Goal: Communication & Community: Share content

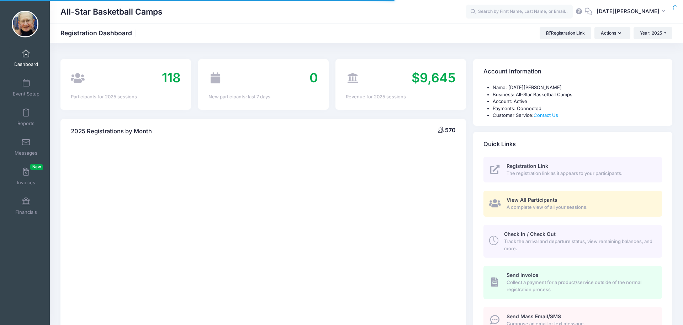
select select
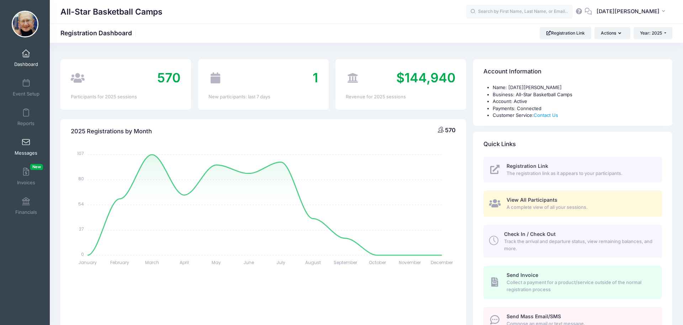
click at [34, 144] on link "Messages" at bounding box center [26, 146] width 34 height 25
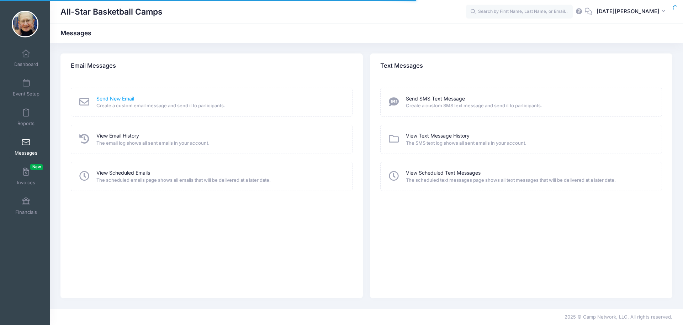
drag, startPoint x: 121, startPoint y: 98, endPoint x: 128, endPoint y: 98, distance: 7.5
click at [121, 98] on link "Send New Email" at bounding box center [115, 98] width 38 height 7
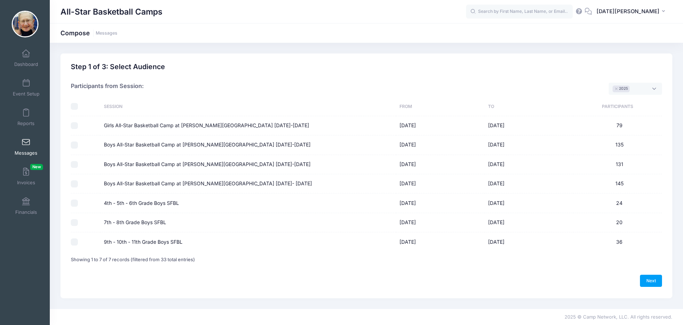
click at [75, 202] on input "4th - 5th - 6th Grade Boys SFBL" at bounding box center [74, 202] width 7 height 7
checkbox input "true"
click at [646, 282] on link "Next" at bounding box center [651, 280] width 22 height 12
select select "50"
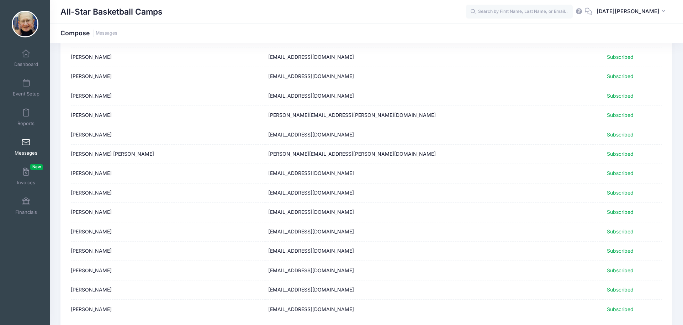
scroll to position [382, 0]
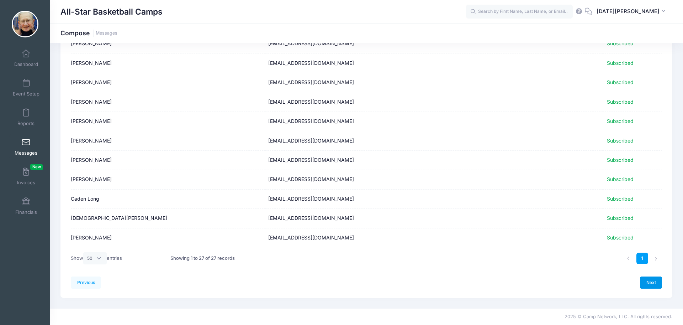
click at [646, 280] on link "Next" at bounding box center [651, 282] width 22 height 12
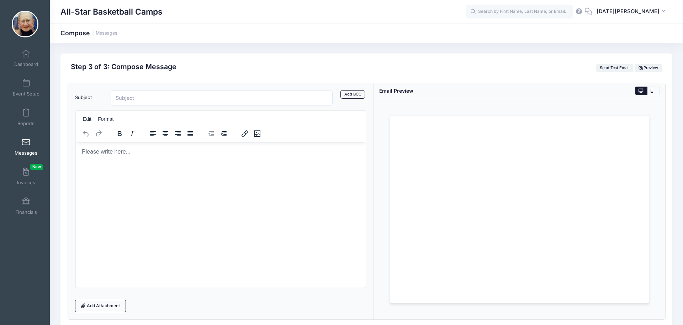
scroll to position [0, 0]
click at [179, 161] on html at bounding box center [220, 151] width 290 height 19
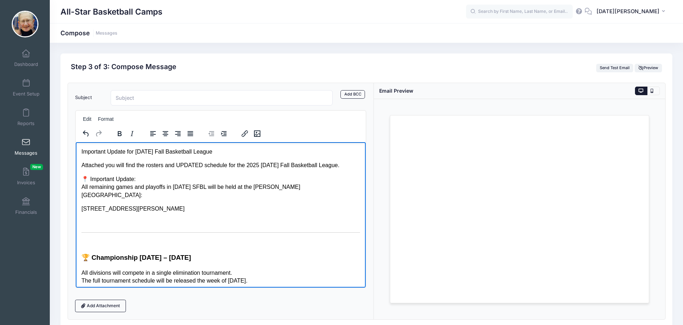
scroll to position [17, 0]
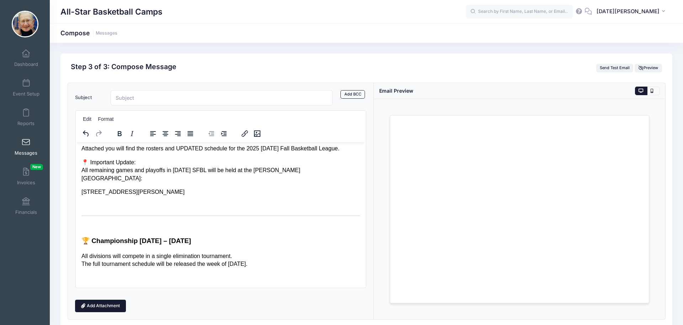
click at [96, 303] on link "Add Attachment" at bounding box center [100, 305] width 51 height 12
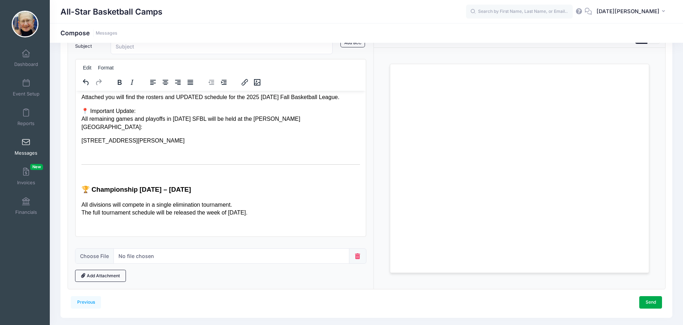
scroll to position [66, 0]
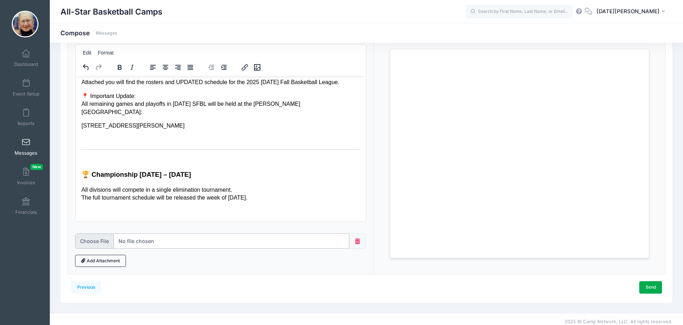
click at [165, 243] on input "file" at bounding box center [212, 240] width 275 height 15
type input "C:\fakepath\College SFBL Roster & Schedule 2025 (1).pdf"
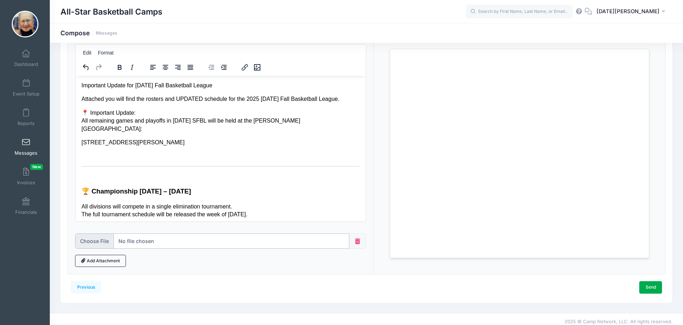
scroll to position [0, 0]
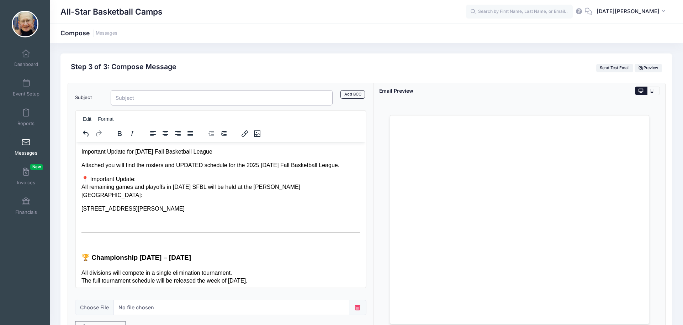
click at [147, 95] on input "Subject" at bounding box center [222, 97] width 222 height 15
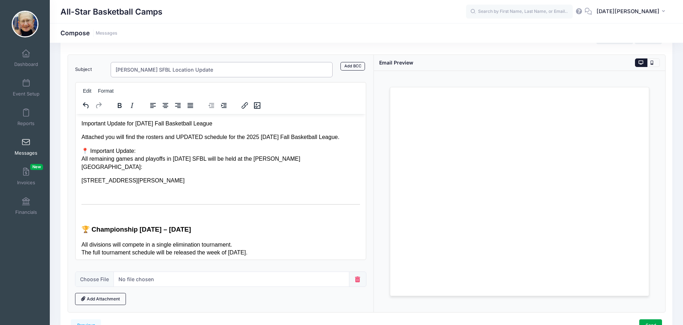
scroll to position [28, 0]
type input "[PERSON_NAME] SFBL Location Update"
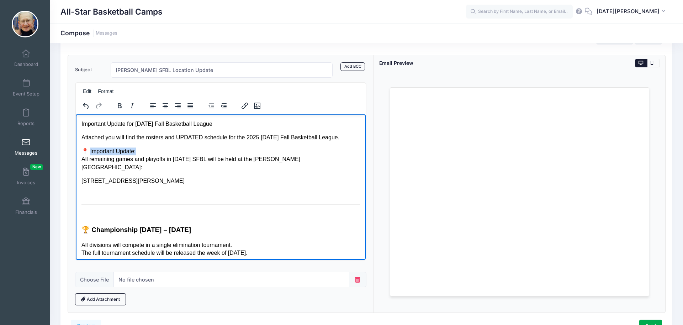
drag, startPoint x: 135, startPoint y: 150, endPoint x: 94, endPoint y: 151, distance: 41.6
click at [90, 151] on p "📍 Important Update: All remaining games and playoffs in 2025 SFBL will be held …" at bounding box center [220, 159] width 279 height 24
click at [82, 106] on icon "Undo" at bounding box center [86, 105] width 9 height 9
drag, startPoint x: 267, startPoint y: 243, endPoint x: 153, endPoint y: 227, distance: 114.3
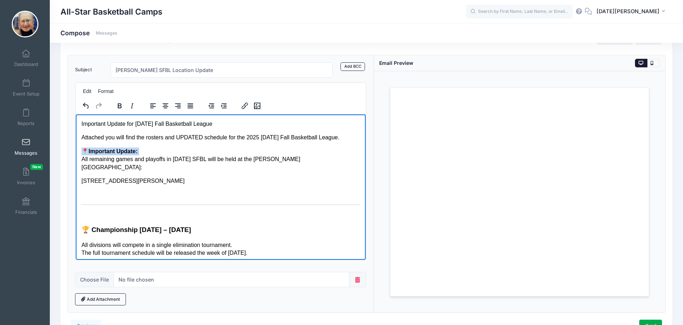
click at [78, 114] on html "Important Update for Sunday Fall Basketball League Attached you will find the r…" at bounding box center [220, 199] width 290 height 170
drag, startPoint x: 238, startPoint y: 128, endPoint x: 226, endPoint y: 122, distance: 13.5
click at [236, 126] on body "Important Update for Sunday Fall Basketball League Attached you will find the r…" at bounding box center [220, 199] width 279 height 158
drag, startPoint x: 217, startPoint y: 123, endPoint x: 80, endPoint y: 123, distance: 137.0
click at [80, 123] on html "Important Update for Sunday Fall Basketball League Attached you will find the r…" at bounding box center [220, 199] width 290 height 170
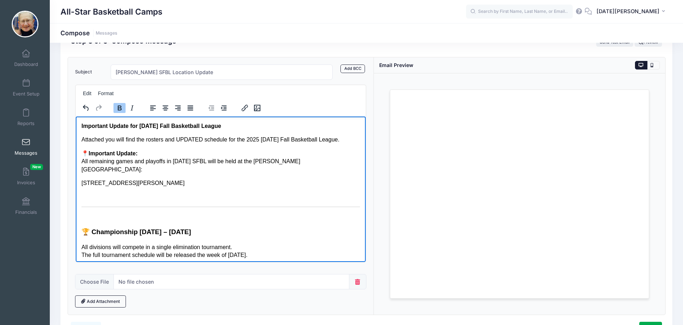
scroll to position [28, 0]
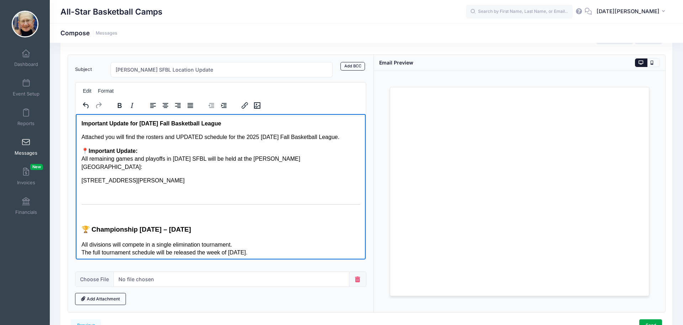
drag, startPoint x: 346, startPoint y: 158, endPoint x: 77, endPoint y: 157, distance: 269.4
click at [77, 157] on html "Important Update for Sunday Fall Basketball League Attached you will find the r…" at bounding box center [220, 199] width 290 height 170
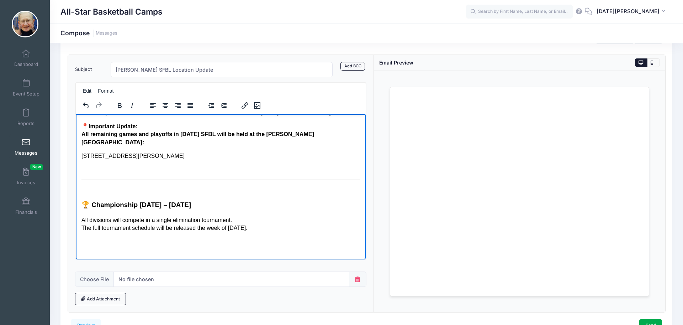
scroll to position [0, 0]
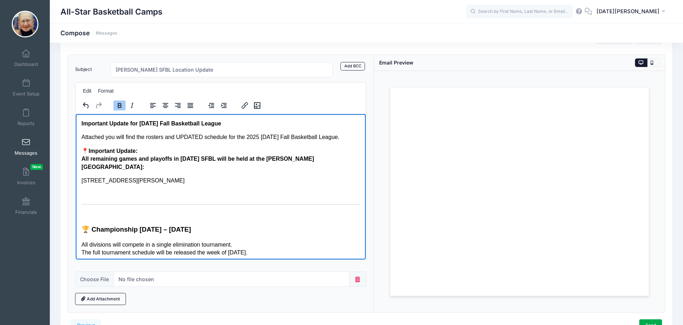
drag, startPoint x: 225, startPoint y: 226, endPoint x: 80, endPoint y: 114, distance: 183.4
click at [80, 114] on html "Important Update for Sunday Fall Basketball League Attached you will find the r…" at bounding box center [220, 199] width 290 height 170
copy body "Important Update for Sunday Fall Basketball League Attached you will find the r…"
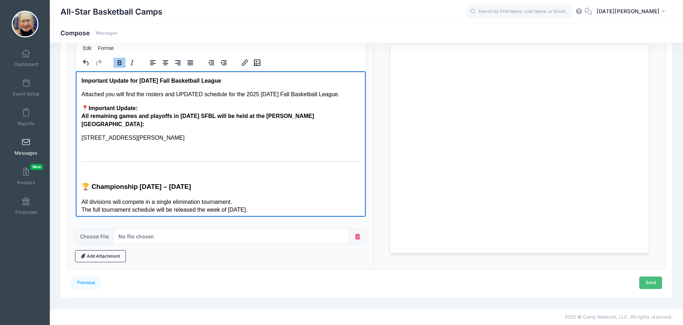
click at [652, 285] on link "Send" at bounding box center [651, 282] width 23 height 12
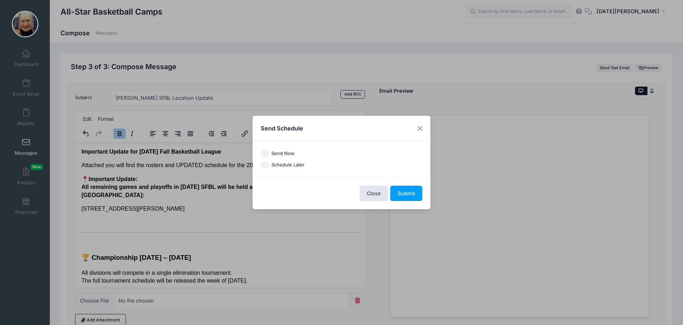
click at [267, 150] on input "Send Now" at bounding box center [265, 153] width 8 height 8
radio input "true"
click at [413, 193] on button "Submit" at bounding box center [406, 192] width 32 height 15
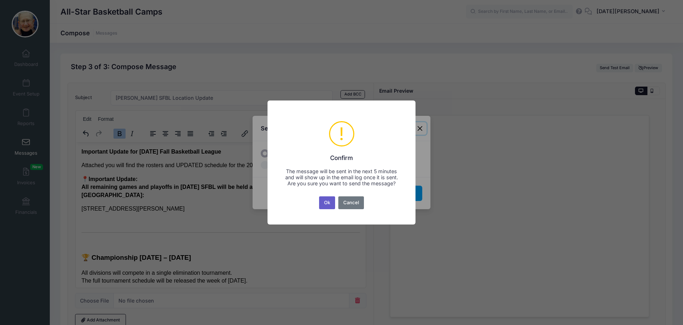
click at [326, 209] on button "Ok" at bounding box center [327, 202] width 16 height 13
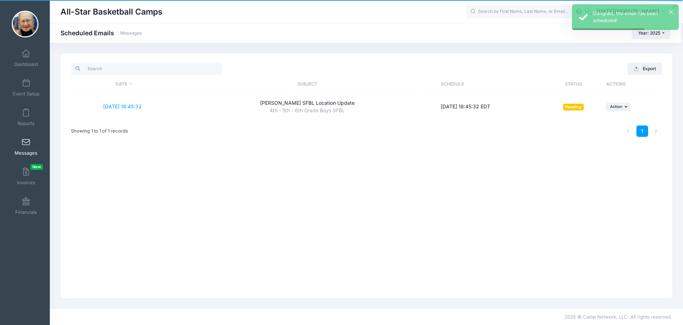
click at [26, 141] on span at bounding box center [26, 142] width 0 height 8
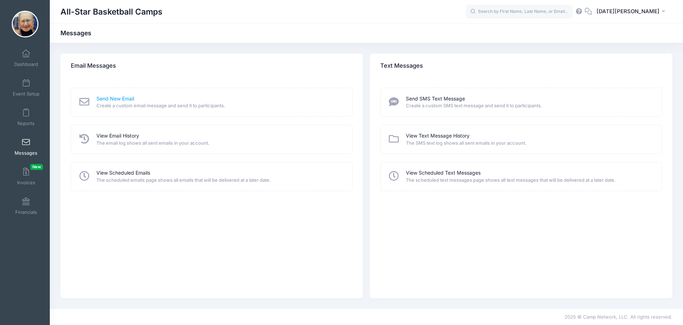
click at [115, 100] on link "Send New Email" at bounding box center [115, 98] width 38 height 7
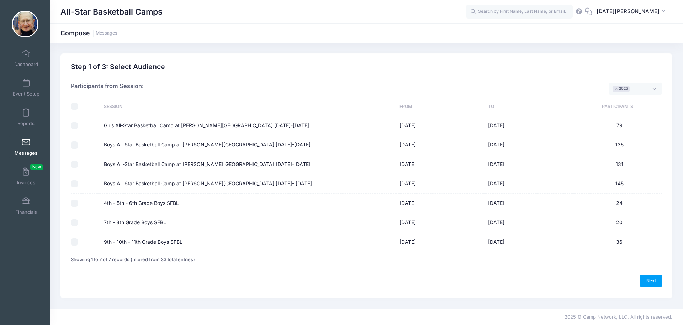
click at [74, 222] on input "7th - 8th Grade Boys SFBL" at bounding box center [74, 222] width 7 height 7
checkbox input "true"
click at [648, 278] on link "Next" at bounding box center [651, 280] width 22 height 12
select select "50"
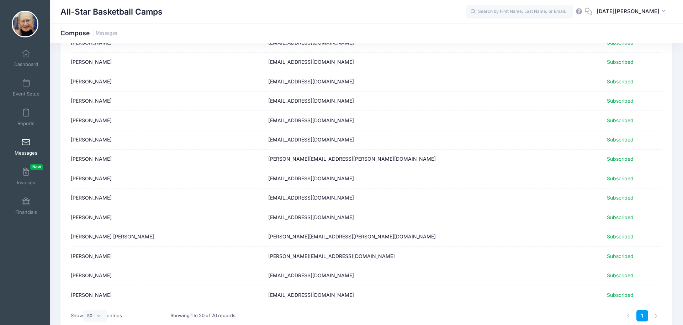
scroll to position [247, 0]
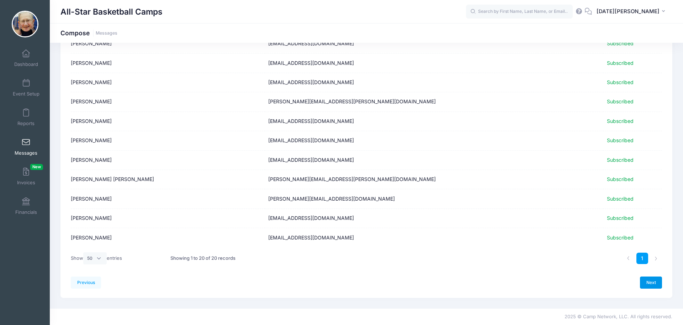
click at [653, 282] on link "Next" at bounding box center [651, 282] width 22 height 12
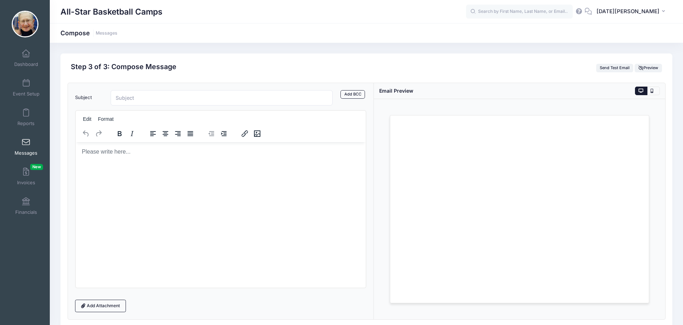
scroll to position [0, 0]
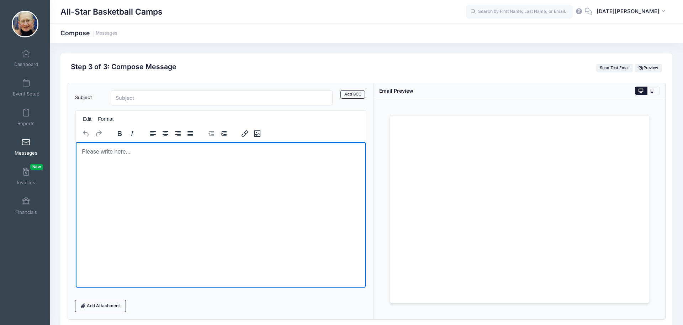
click at [169, 153] on p "Rich Text Area. Press ALT-0 for help." at bounding box center [220, 151] width 279 height 8
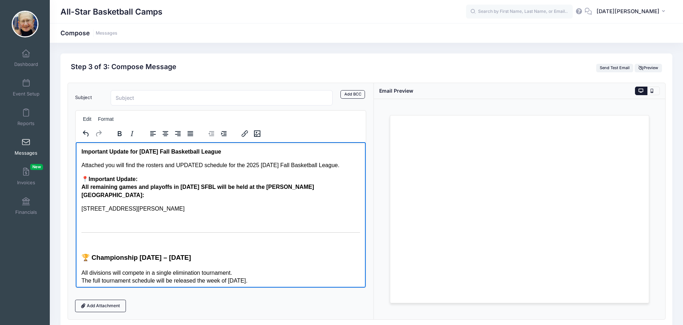
scroll to position [3, 0]
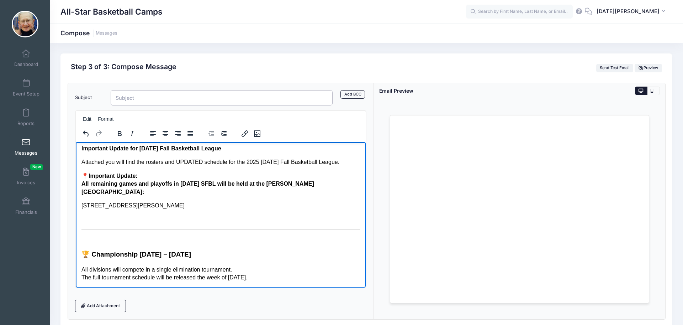
click at [167, 96] on input "Subject" at bounding box center [222, 97] width 222 height 15
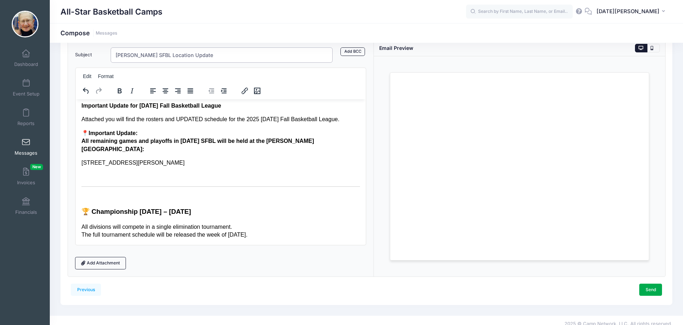
scroll to position [50, 0]
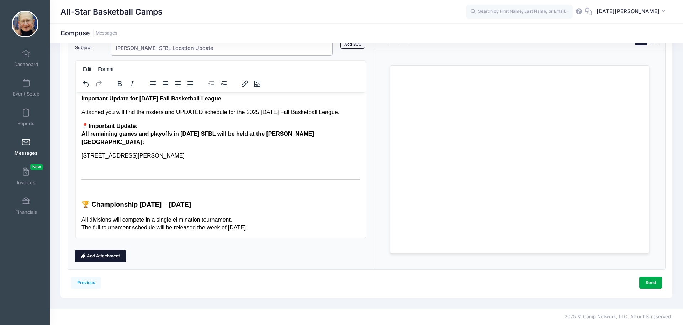
type input "[PERSON_NAME] SFBL Location Update"
click at [115, 257] on link "Add Attachment" at bounding box center [100, 255] width 51 height 12
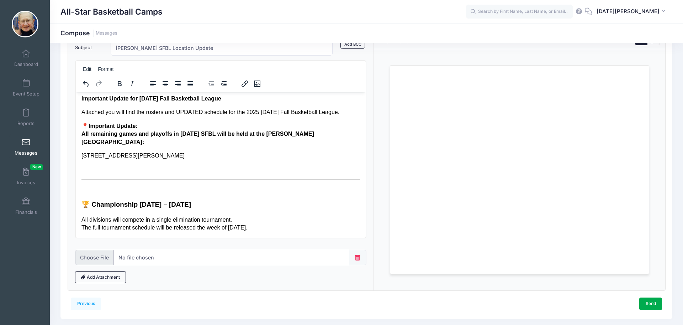
click at [168, 256] on input "file" at bounding box center [212, 256] width 275 height 15
type input "C:\fakepath\Pro SFBL Roster & Schedule 2025 (1).pdf"
click at [654, 302] on link "Send" at bounding box center [651, 303] width 23 height 12
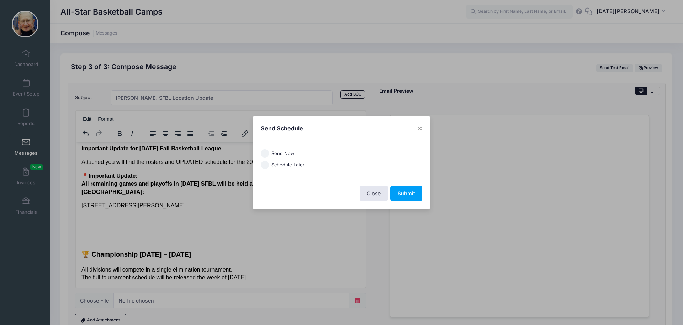
drag, startPoint x: 267, startPoint y: 153, endPoint x: 342, endPoint y: 173, distance: 77.4
click at [268, 153] on input "Send Now" at bounding box center [265, 153] width 8 height 8
radio input "true"
click at [404, 191] on button "Submit" at bounding box center [406, 192] width 32 height 15
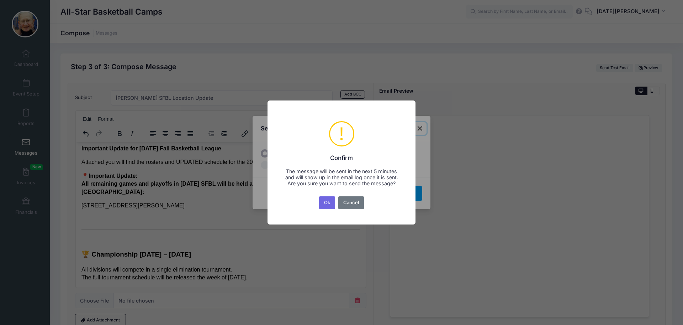
click at [321, 203] on button "Ok" at bounding box center [327, 202] width 16 height 13
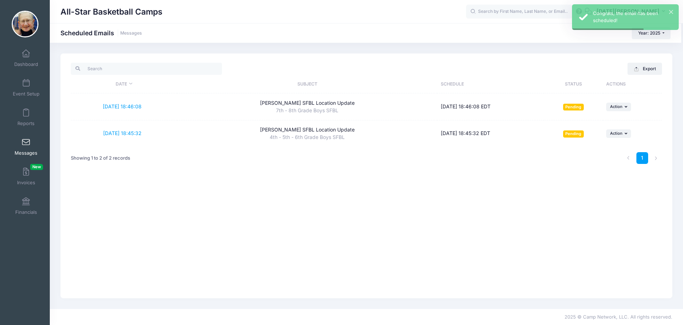
click at [26, 142] on span at bounding box center [26, 142] width 0 height 8
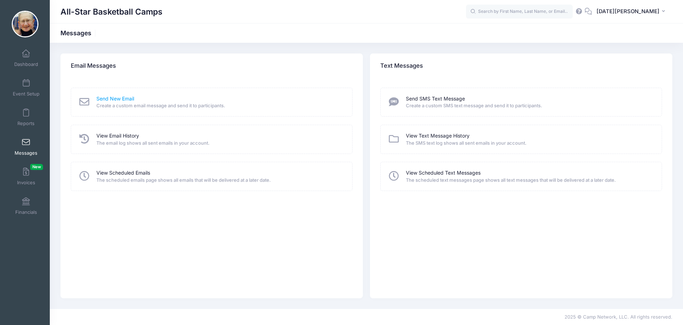
click at [109, 97] on link "Send New Email" at bounding box center [115, 98] width 38 height 7
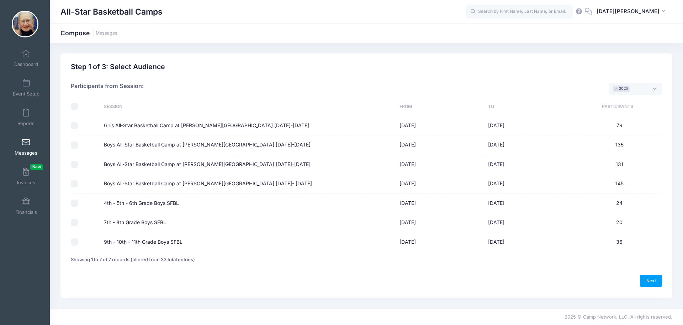
drag, startPoint x: 75, startPoint y: 240, endPoint x: 143, endPoint y: 240, distance: 67.6
click at [75, 240] on input "9th - 10th - 11th Grade Boys SFBL" at bounding box center [74, 241] width 7 height 7
checkbox input "true"
click at [643, 279] on link "Next" at bounding box center [651, 280] width 22 height 12
select select "50"
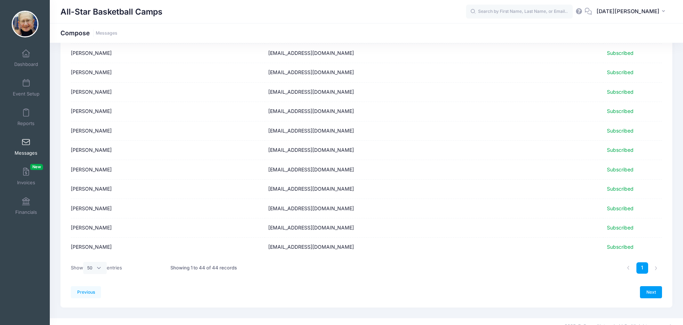
scroll to position [712, 0]
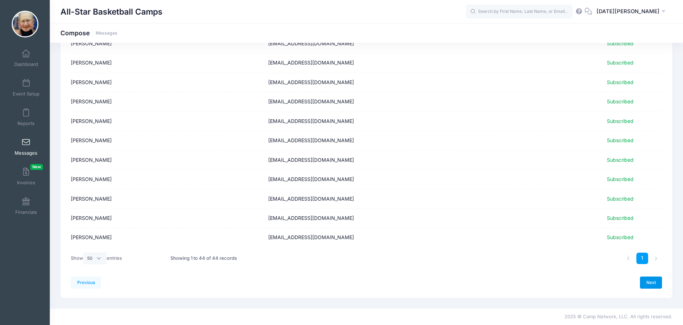
click at [657, 282] on link "Next" at bounding box center [651, 282] width 22 height 12
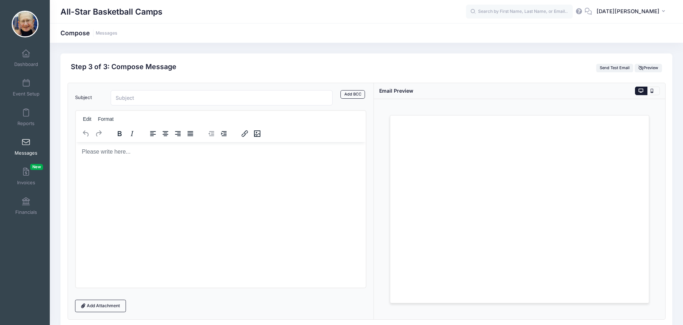
scroll to position [0, 0]
click at [254, 161] on html at bounding box center [220, 151] width 290 height 19
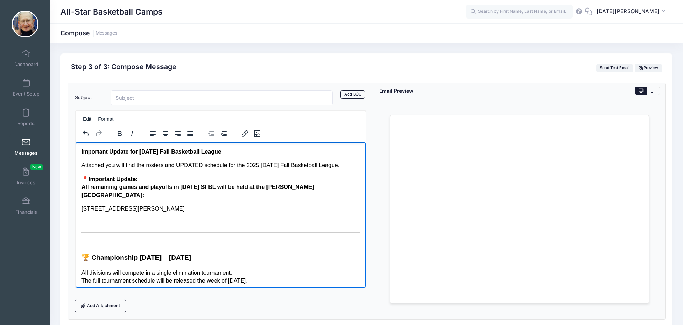
scroll to position [3, 0]
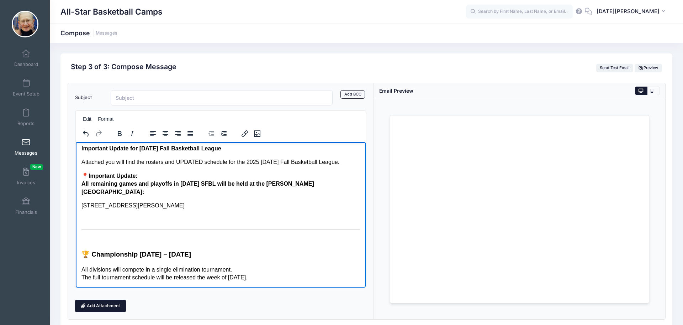
click at [97, 305] on link "Add Attachment" at bounding box center [100, 305] width 51 height 12
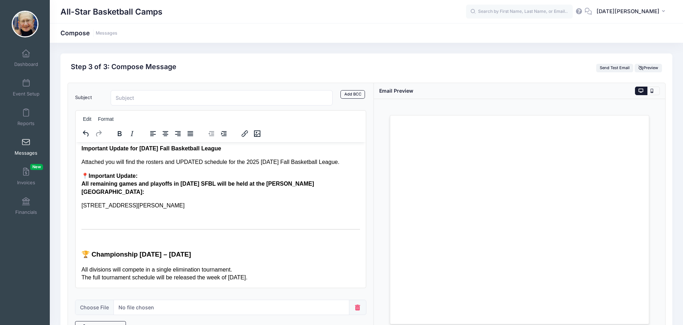
scroll to position [17, 0]
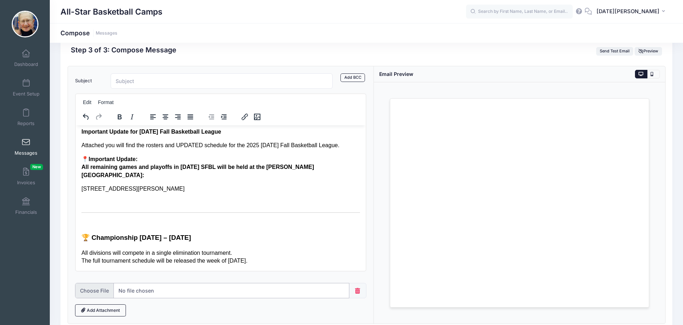
click at [185, 289] on input "file" at bounding box center [212, 290] width 275 height 15
type input "C:\fakepath\All-Star SFBL Roster & Schedule 2025 (2).pdf"
drag, startPoint x: 130, startPoint y: 75, endPoint x: 135, endPoint y: 81, distance: 8.3
click at [130, 75] on input "Subject" at bounding box center [222, 80] width 222 height 15
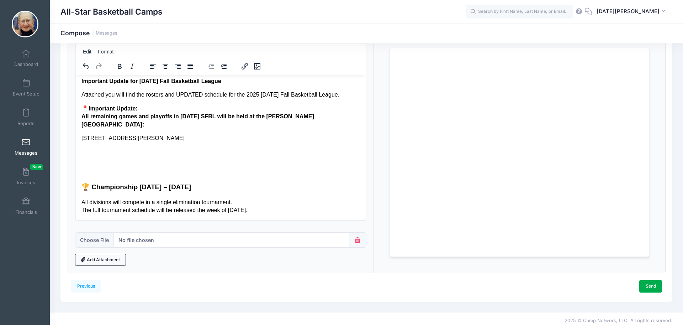
scroll to position [71, 0]
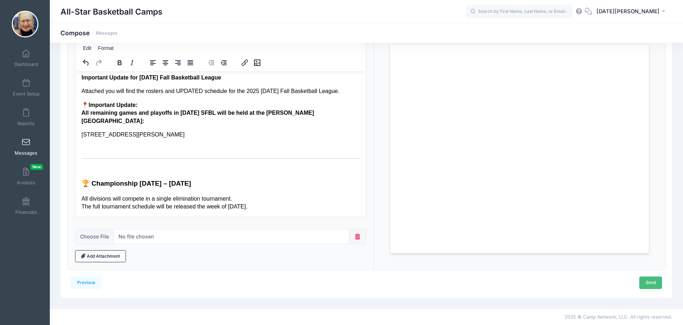
type input "[PERSON_NAME] SFBL Location Update"
click at [658, 278] on link "Send" at bounding box center [651, 282] width 23 height 12
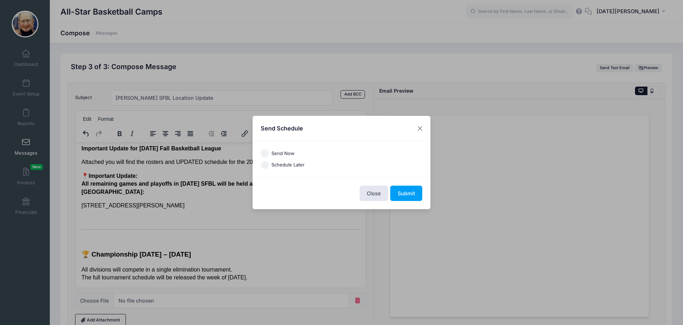
drag, startPoint x: 263, startPoint y: 151, endPoint x: 336, endPoint y: 164, distance: 74.5
click at [264, 151] on input "Send Now" at bounding box center [265, 153] width 8 height 8
radio input "true"
click at [406, 191] on button "Submit" at bounding box center [406, 192] width 32 height 15
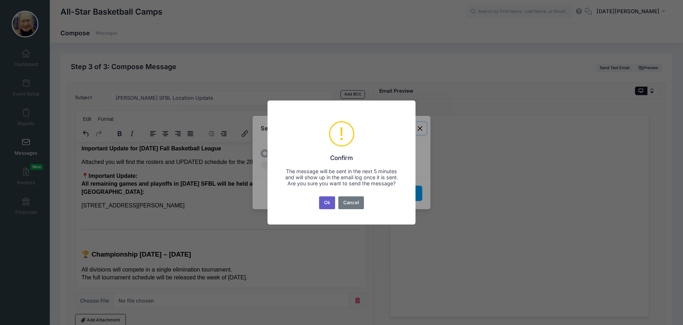
click at [329, 207] on button "Ok" at bounding box center [327, 202] width 16 height 13
